Goal: Information Seeking & Learning: Find specific page/section

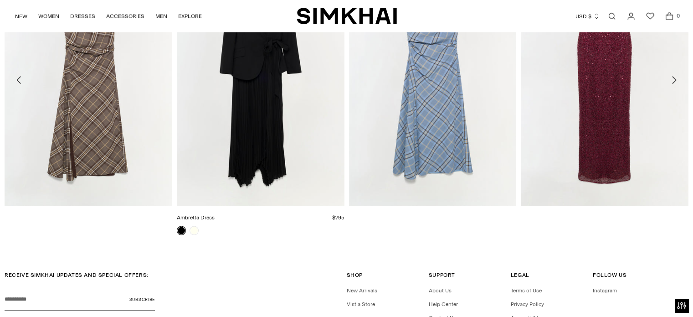
scroll to position [1827, 0]
click at [215, 214] on link "Ambretta Dress" at bounding box center [196, 217] width 38 height 6
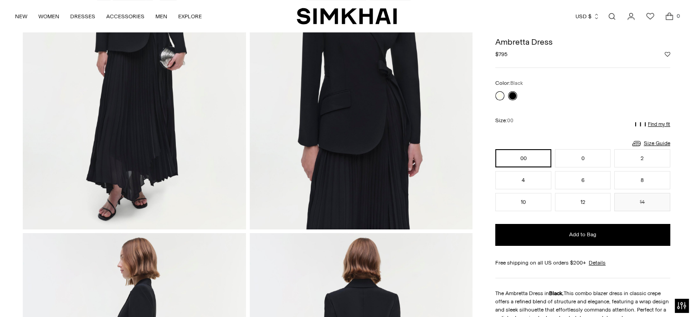
scroll to position [170, 0]
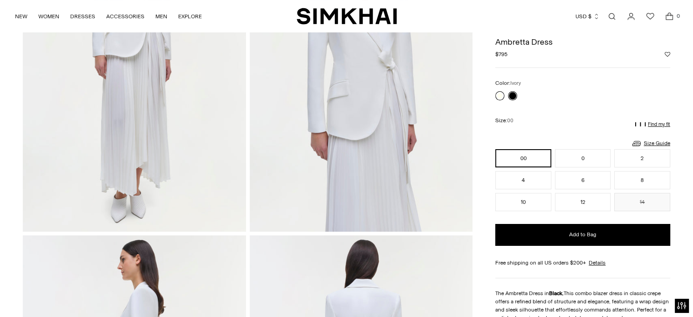
click at [497, 96] on link at bounding box center [499, 95] width 9 height 9
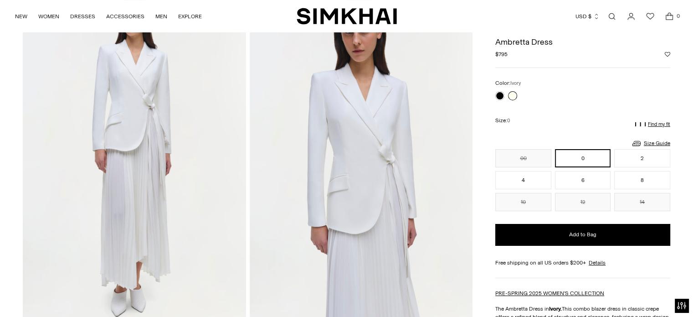
scroll to position [75, 0]
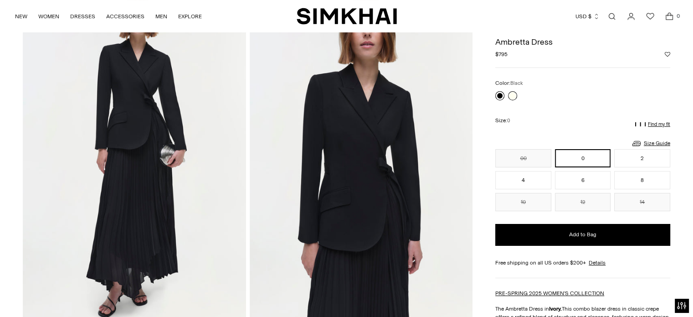
click at [500, 95] on link at bounding box center [499, 95] width 9 height 9
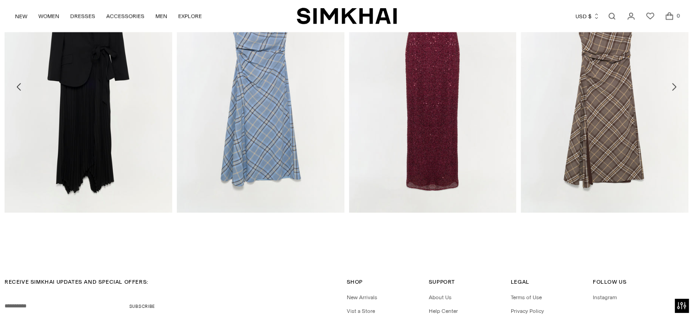
scroll to position [1916, 0]
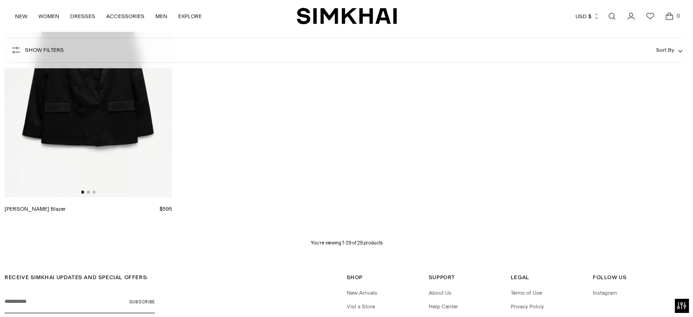
scroll to position [2361, 0]
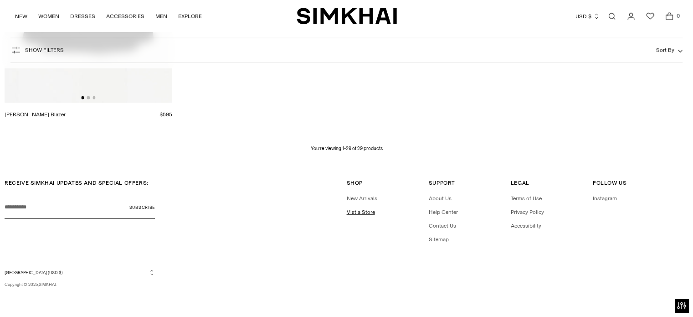
click at [365, 211] on link "Vist a Store" at bounding box center [361, 212] width 28 height 6
